Goal: Information Seeking & Learning: Learn about a topic

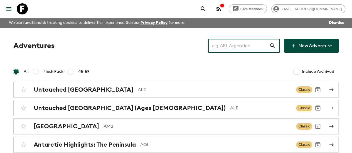
click at [257, 44] on input "text" at bounding box center [238, 46] width 61 height 16
paste input "Chile"
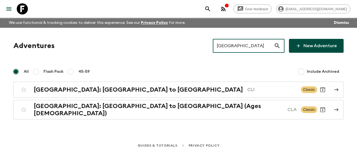
click at [230, 48] on input "Chile" at bounding box center [243, 46] width 61 height 16
paste input "Italy:South"
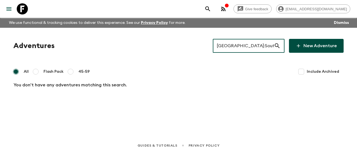
click at [232, 47] on input "Italy:South" at bounding box center [243, 46] width 61 height 16
click at [243, 47] on input "Italy South" at bounding box center [243, 46] width 61 height 16
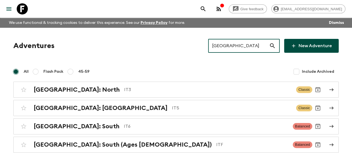
type input "Italy"
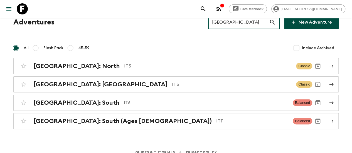
scroll to position [24, 0]
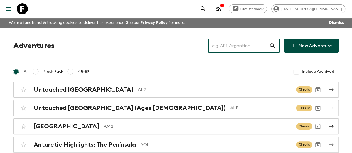
click at [239, 46] on input "text" at bounding box center [238, 46] width 61 height 16
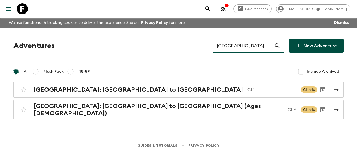
type input "[GEOGRAPHIC_DATA]"
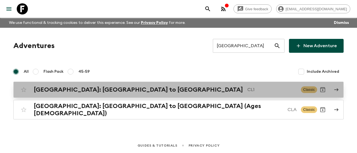
click at [92, 91] on h2 "[GEOGRAPHIC_DATA]: [GEOGRAPHIC_DATA] to [GEOGRAPHIC_DATA]" at bounding box center [138, 89] width 209 height 7
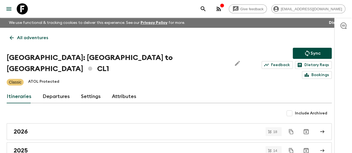
click at [89, 59] on h1 "[GEOGRAPHIC_DATA]: [GEOGRAPHIC_DATA] to [GEOGRAPHIC_DATA] CL1" at bounding box center [117, 63] width 221 height 22
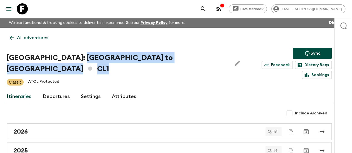
click at [89, 59] on h1 "[GEOGRAPHIC_DATA]: [GEOGRAPHIC_DATA] to [GEOGRAPHIC_DATA] CL1" at bounding box center [117, 63] width 221 height 22
click at [103, 59] on h1 "[GEOGRAPHIC_DATA]: [GEOGRAPHIC_DATA] to [GEOGRAPHIC_DATA] CL1" at bounding box center [117, 63] width 221 height 22
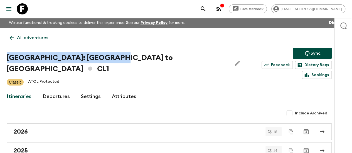
drag, startPoint x: 111, startPoint y: 58, endPoint x: 12, endPoint y: 54, distance: 99.8
click at [12, 54] on div "All adventures Chile: [GEOGRAPHIC_DATA] to [GEOGRAPHIC_DATA] CL1 Sync Feedback …" at bounding box center [169, 93] width 339 height 131
copy h1 "[GEOGRAPHIC_DATA]: [GEOGRAPHIC_DATA] to [GEOGRAPHIC_DATA]"
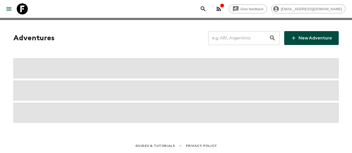
click at [240, 38] on input "text" at bounding box center [238, 38] width 61 height 16
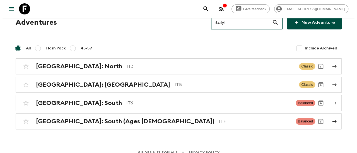
scroll to position [0, 0]
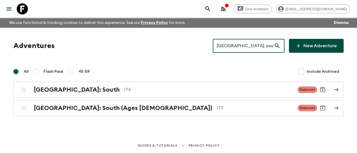
click at [253, 46] on input "[GEOGRAPHIC_DATA]: south" at bounding box center [243, 46] width 61 height 16
paste input "Best of [GEOGRAPHIC_DATA]"
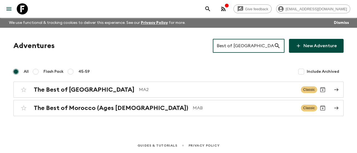
type input "Best of [GEOGRAPHIC_DATA]"
